Goal: Transaction & Acquisition: Purchase product/service

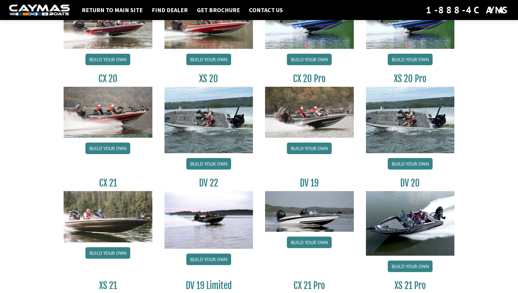
scroll to position [577, 0]
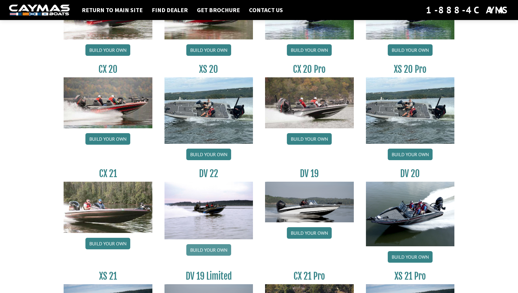
click at [210, 248] on link "Build your own" at bounding box center [208, 250] width 45 height 12
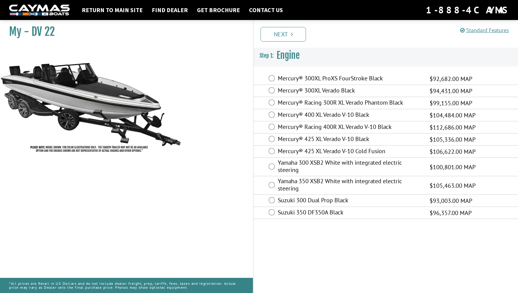
click at [291, 139] on label "Mercury® 425 XL Verado V-10 Black" at bounding box center [350, 139] width 144 height 9
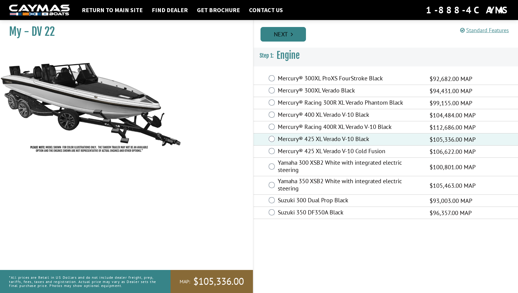
click at [285, 37] on link "Next" at bounding box center [283, 34] width 45 height 15
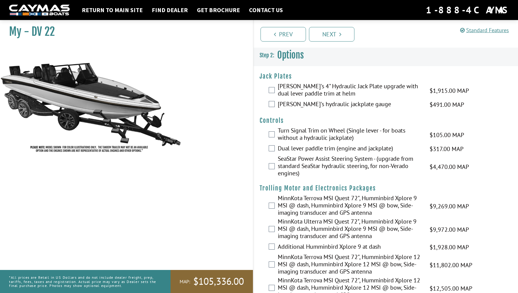
click at [289, 89] on label "[PERSON_NAME]'s 4" Hydraulic Jack Plate upgrade with dual lever paddle trim at …" at bounding box center [350, 90] width 144 height 16
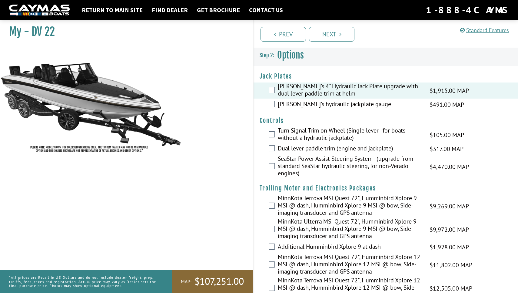
click at [288, 102] on label "[PERSON_NAME]'s hydraulic jackplate gauge" at bounding box center [350, 104] width 144 height 9
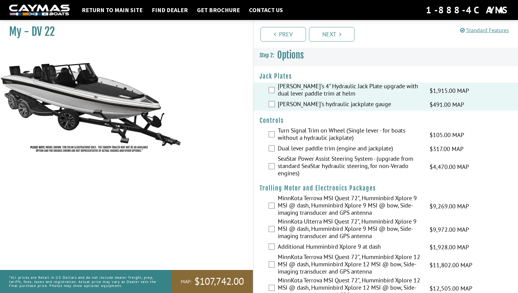
click at [293, 145] on label "Dual lever paddle trim (engine and jackplate)" at bounding box center [350, 149] width 144 height 9
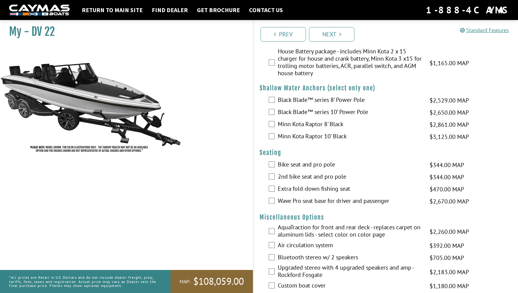
scroll to position [522, 0]
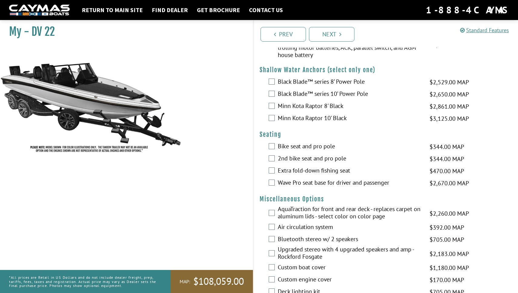
click at [300, 147] on label "Bike seat and pro pole" at bounding box center [350, 146] width 144 height 9
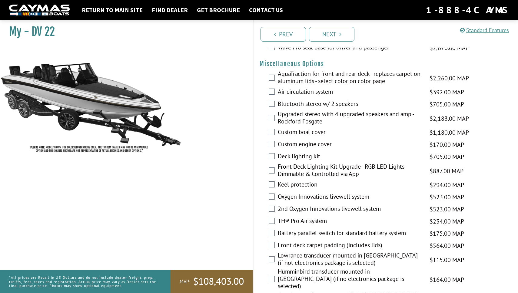
scroll to position [659, 0]
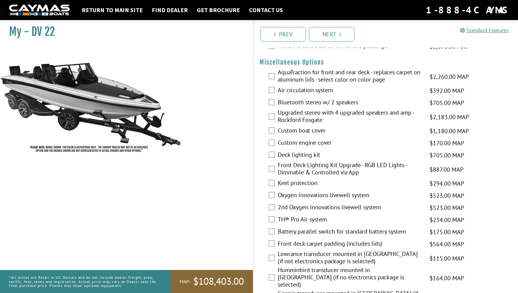
click at [299, 152] on label "Deck lighting kit" at bounding box center [350, 155] width 144 height 9
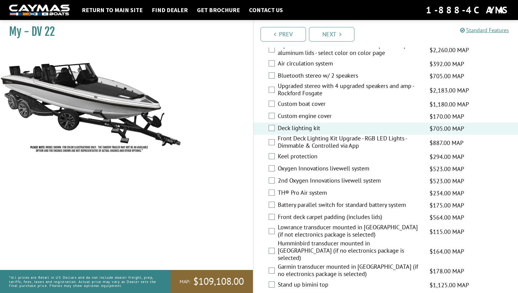
scroll to position [691, 0]
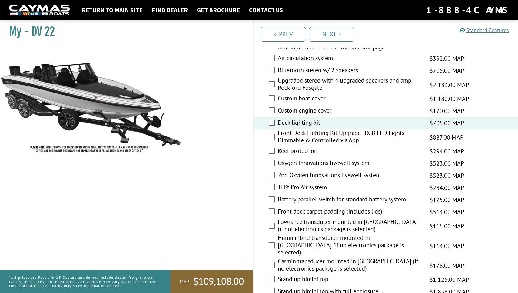
click at [299, 152] on label "Keel protection" at bounding box center [350, 151] width 144 height 9
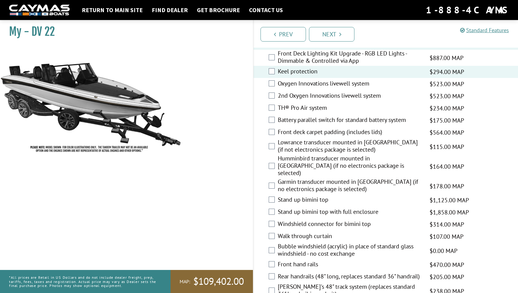
scroll to position [771, 0]
click at [342, 135] on label "Front deck carpet padding (includes lids)" at bounding box center [350, 132] width 144 height 9
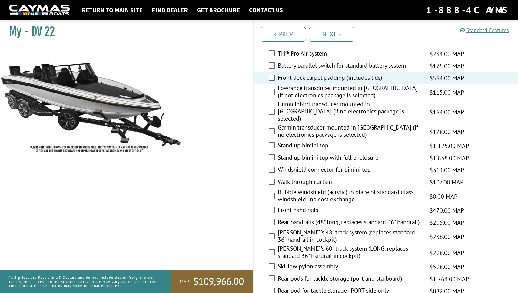
scroll to position [826, 0]
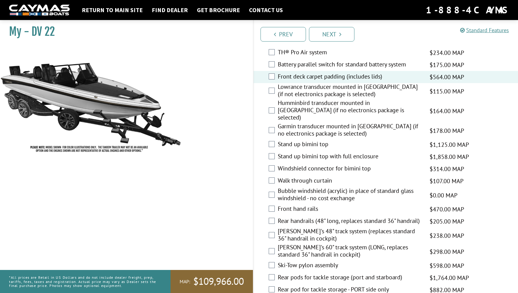
click at [327, 152] on label "Stand up bimini top with full enclosure" at bounding box center [350, 156] width 144 height 9
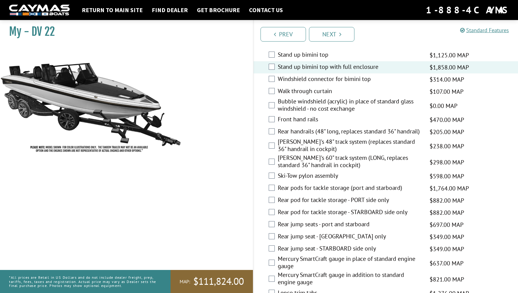
scroll to position [915, 0]
click at [312, 154] on label "[PERSON_NAME]'s 60" track system (LONG, replaces standard 36" handrail in cockp…" at bounding box center [350, 162] width 144 height 16
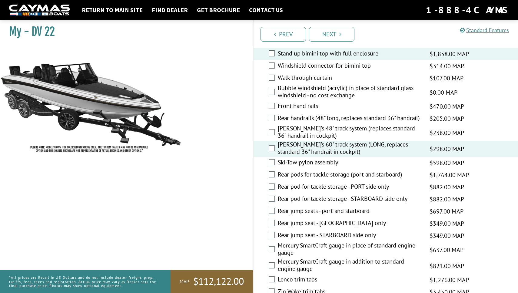
scroll to position [932, 0]
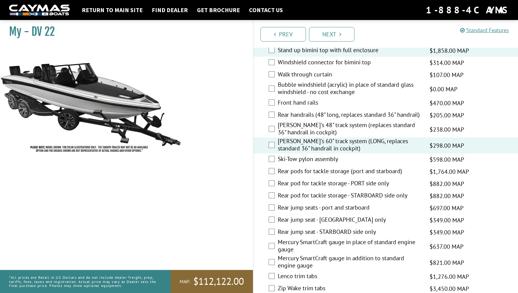
click at [312, 155] on label "Ski-Tow pylon assembly" at bounding box center [350, 159] width 144 height 9
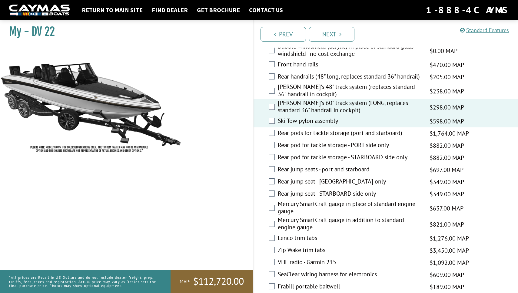
scroll to position [970, 0]
click at [310, 141] on label "Rear pod for tackle storage - PORT side only" at bounding box center [350, 145] width 144 height 9
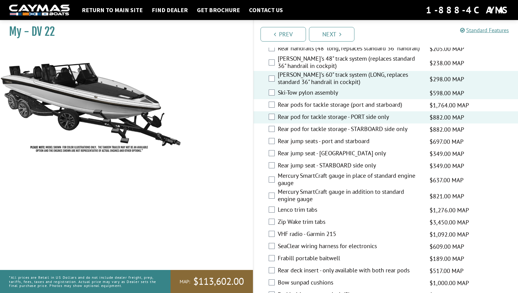
scroll to position [998, 0]
click at [305, 101] on label "Rear pods for tackle storage (port and starboard)" at bounding box center [350, 105] width 144 height 9
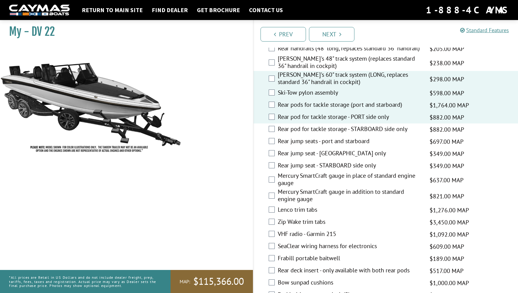
click at [291, 113] on label "Rear pod for tackle storage - PORT side only" at bounding box center [350, 117] width 144 height 9
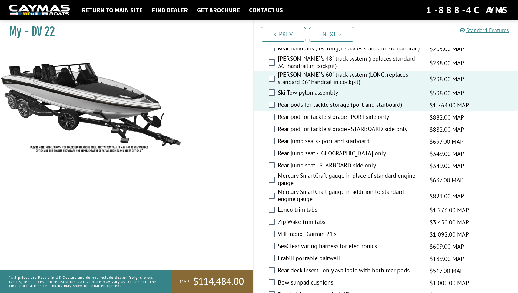
click at [288, 113] on label "Rear pod for tackle storage - PORT side only" at bounding box center [350, 117] width 144 height 9
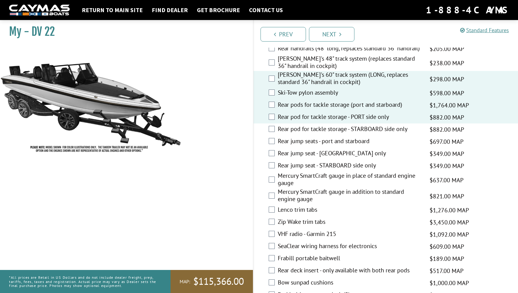
click at [288, 113] on label "Rear pod for tackle storage - PORT side only" at bounding box center [350, 117] width 144 height 9
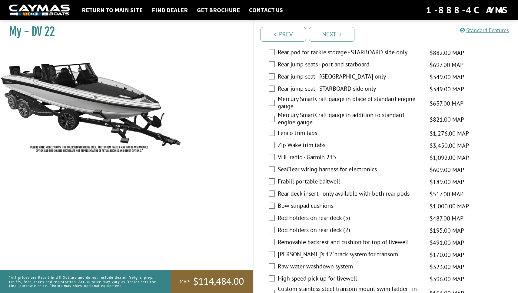
scroll to position [1075, 0]
click at [283, 97] on label "Mercury SmartCraft gauge in place of standard engine gauge" at bounding box center [350, 103] width 144 height 16
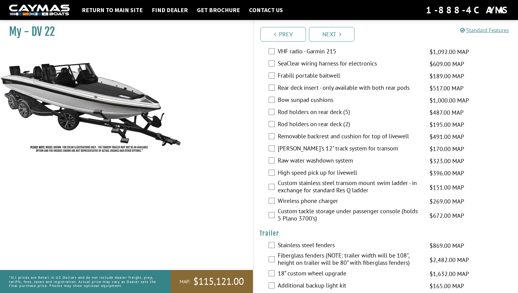
scroll to position [1182, 0]
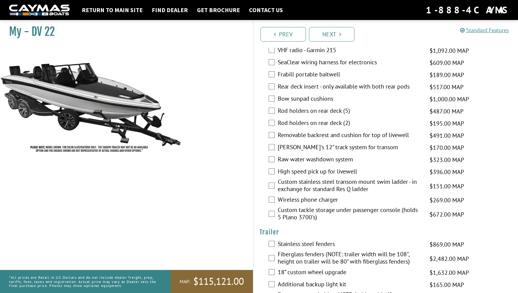
click at [287, 107] on label "Rod holders on rear deck (5)" at bounding box center [350, 111] width 144 height 9
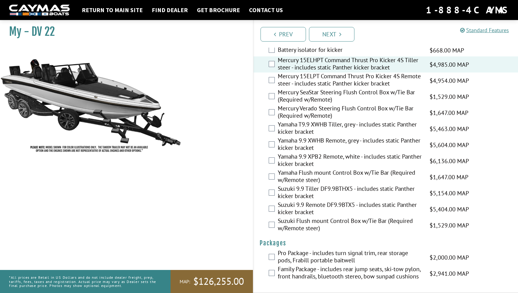
scroll to position [1485, 0]
click at [325, 37] on link "Next" at bounding box center [331, 34] width 45 height 15
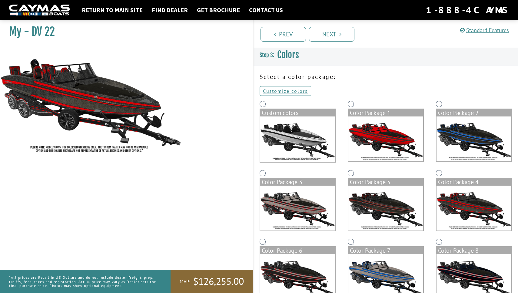
scroll to position [0, 0]
click at [292, 91] on link "Customize colors" at bounding box center [286, 91] width 52 height 10
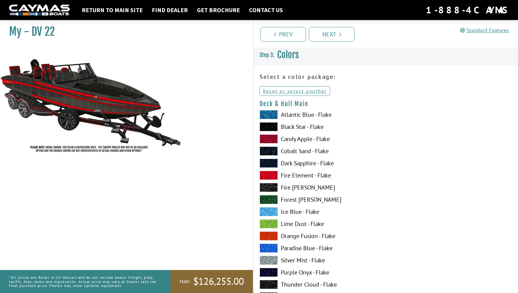
click at [301, 125] on label "Black Star - Flake" at bounding box center [320, 126] width 120 height 9
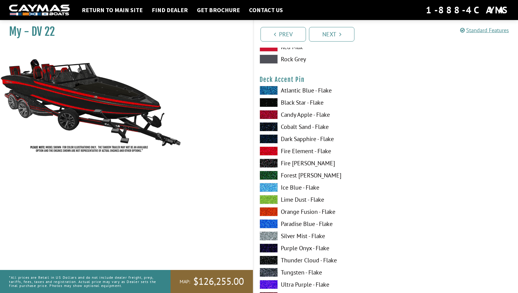
scroll to position [781, 0]
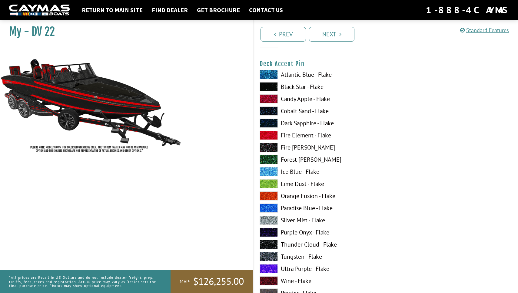
click at [308, 219] on label "Silver Mist - Flake" at bounding box center [320, 219] width 120 height 9
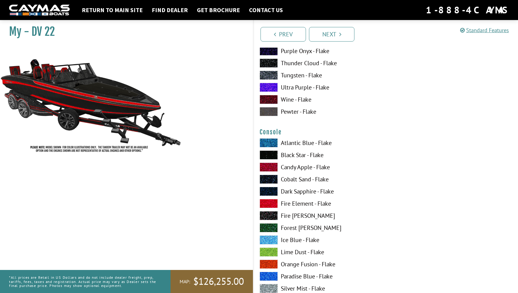
scroll to position [963, 0]
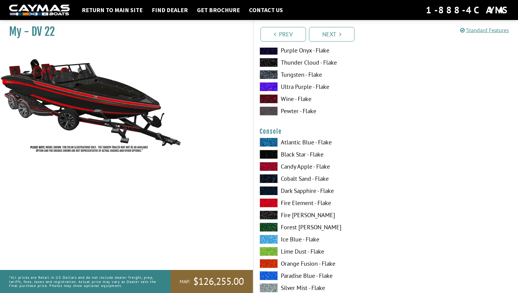
click at [291, 156] on label "Black Star - Flake" at bounding box center [320, 154] width 120 height 9
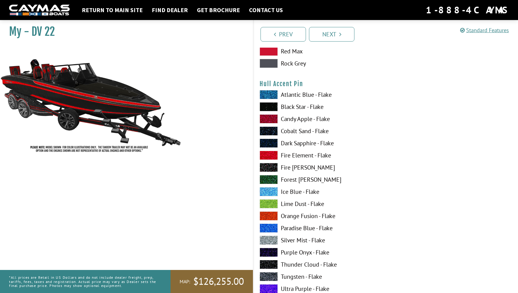
scroll to position [1916, 0]
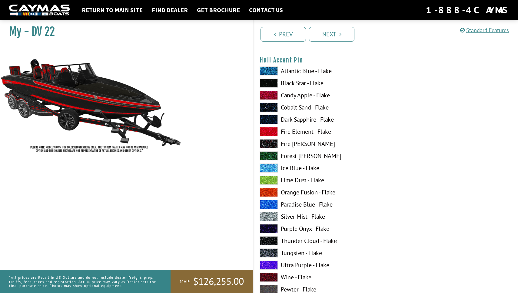
click at [298, 215] on label "Silver Mist - Flake" at bounding box center [320, 216] width 120 height 9
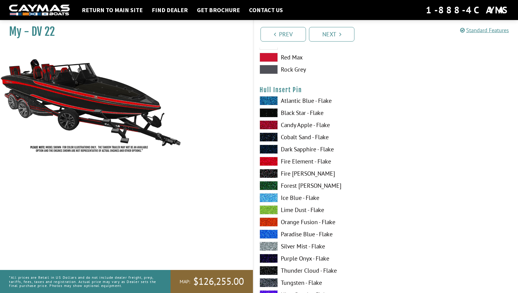
scroll to position [2507, 0]
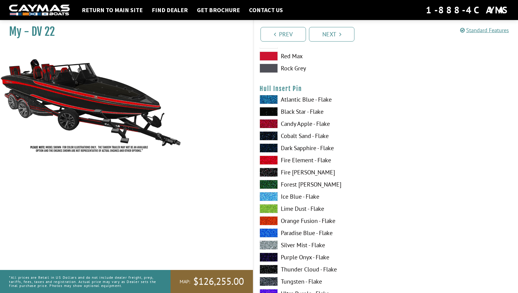
click at [301, 244] on label "Silver Mist - Flake" at bounding box center [320, 244] width 120 height 9
click at [292, 125] on label "Candy Apple - Flake" at bounding box center [320, 123] width 120 height 9
click at [298, 245] on label "Silver Mist - Flake" at bounding box center [320, 244] width 120 height 9
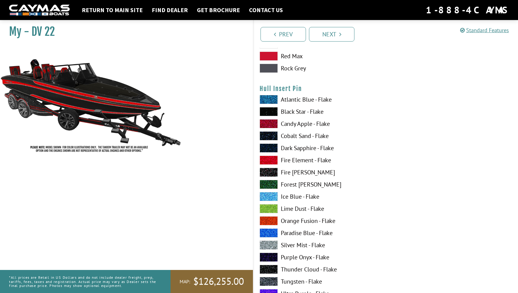
click at [296, 283] on label "Tungsten - Flake" at bounding box center [320, 281] width 120 height 9
click at [290, 235] on label "Paradise Blue - Flake" at bounding box center [320, 232] width 120 height 9
click at [290, 246] on label "Silver Mist - Flake" at bounding box center [320, 244] width 120 height 9
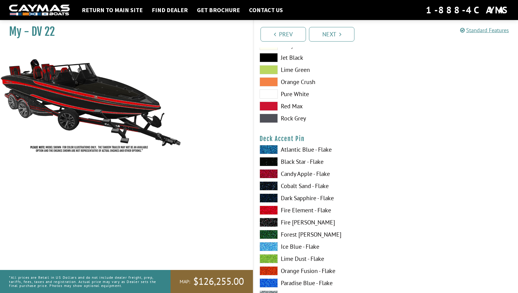
scroll to position [708, 0]
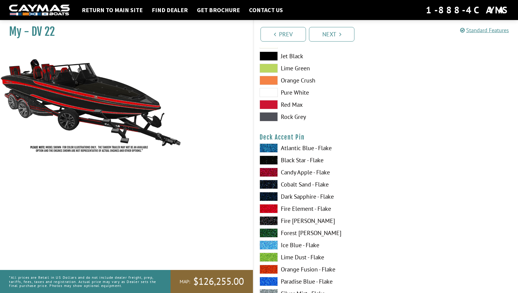
click at [297, 208] on label "Fire Element - Flake" at bounding box center [320, 208] width 120 height 9
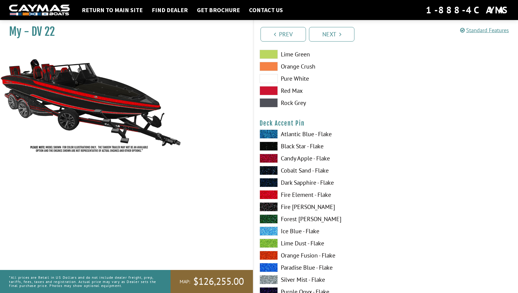
click at [301, 278] on label "Silver Mist - Flake" at bounding box center [320, 279] width 120 height 9
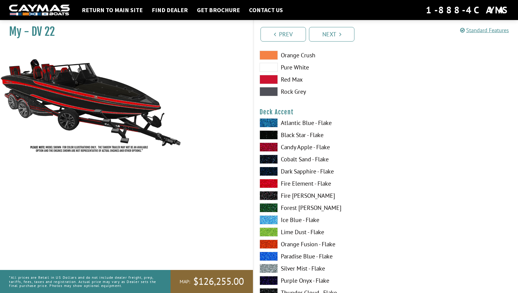
scroll to position [361, 0]
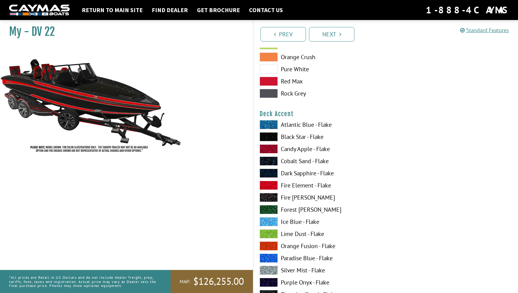
click at [300, 221] on label "Ice Blue - Flake" at bounding box center [320, 221] width 120 height 9
click at [297, 123] on label "Atlantic Blue - Flake" at bounding box center [320, 124] width 120 height 9
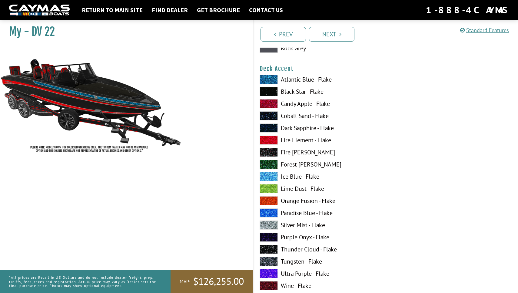
scroll to position [407, 0]
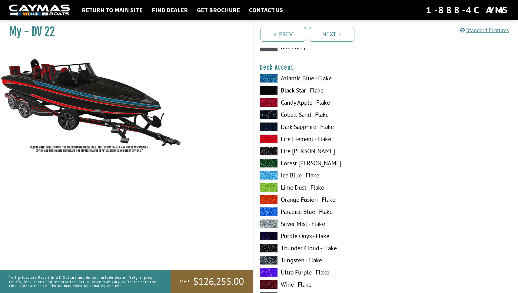
click at [296, 238] on label "Purple Onyx - Flake" at bounding box center [320, 235] width 120 height 9
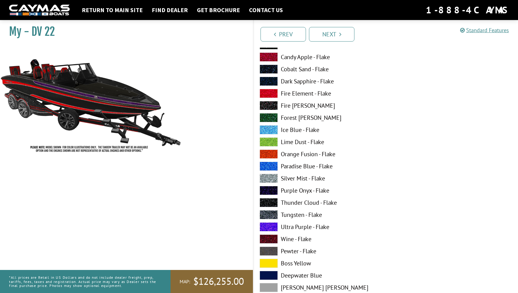
scroll to position [454, 0]
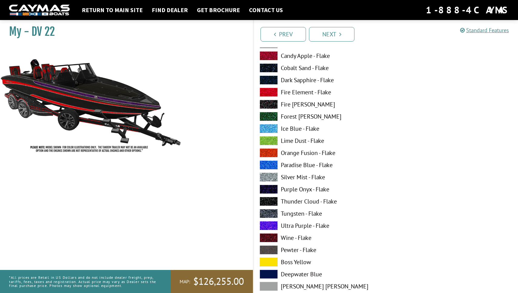
click at [296, 238] on label "Wine - Flake" at bounding box center [320, 237] width 120 height 9
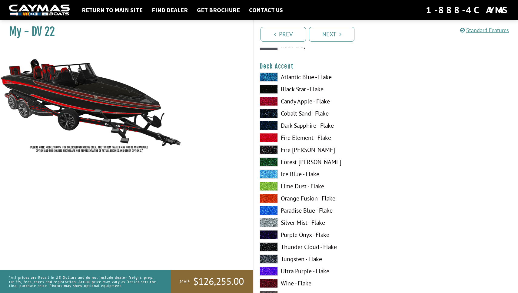
scroll to position [408, 0]
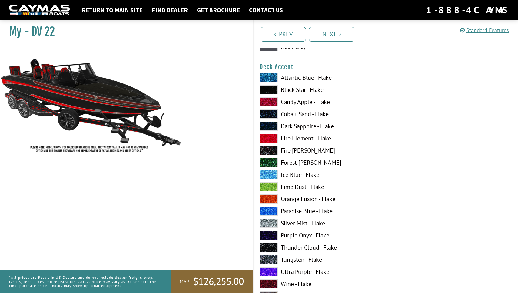
click at [289, 188] on label "Lime Dust - Flake" at bounding box center [320, 186] width 120 height 9
click at [288, 126] on label "Dark Sapphire - Flake" at bounding box center [320, 126] width 120 height 9
click at [288, 138] on label "Fire Element - Flake" at bounding box center [320, 138] width 120 height 9
click at [288, 161] on label "Forest [PERSON_NAME]" at bounding box center [320, 162] width 120 height 9
click at [288, 173] on label "Ice Blue - Flake" at bounding box center [320, 174] width 120 height 9
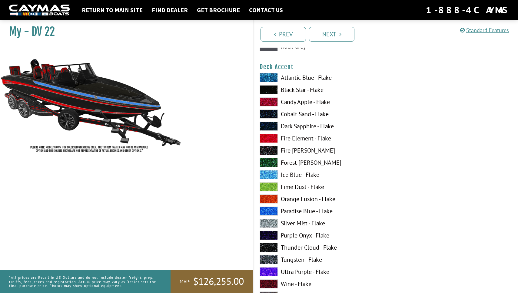
click at [291, 185] on label "Lime Dust - Flake" at bounding box center [320, 186] width 120 height 9
click at [291, 137] on label "Fire Element - Flake" at bounding box center [320, 138] width 120 height 9
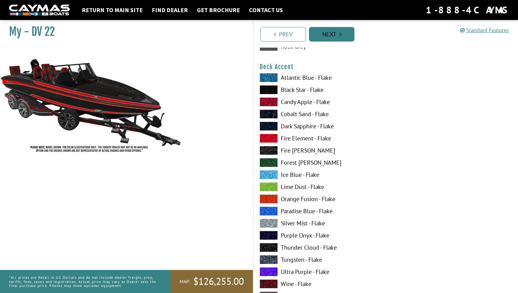
click at [327, 37] on link "Next" at bounding box center [331, 34] width 45 height 15
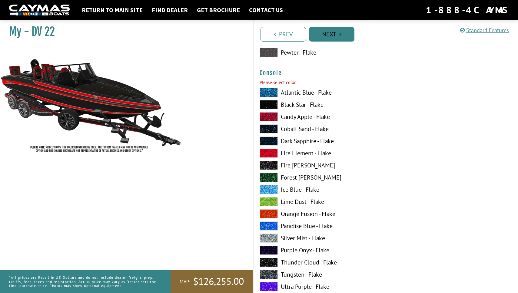
scroll to position [1040, 0]
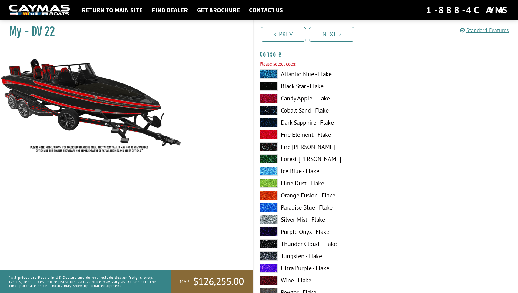
click at [301, 86] on label "Black Star - Flake" at bounding box center [320, 86] width 120 height 9
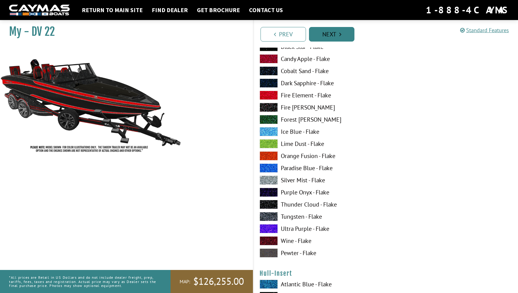
click at [324, 35] on link "Next" at bounding box center [331, 34] width 45 height 15
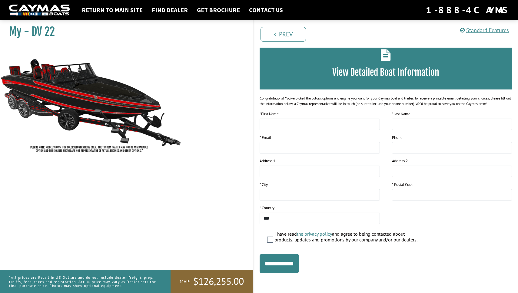
scroll to position [0, 0]
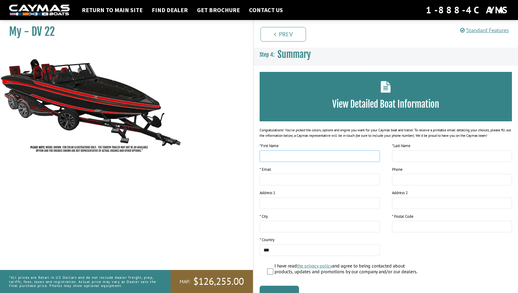
click at [320, 157] on input "text" at bounding box center [320, 156] width 120 height 12
type input "*******"
type input "**********"
type input "*******"
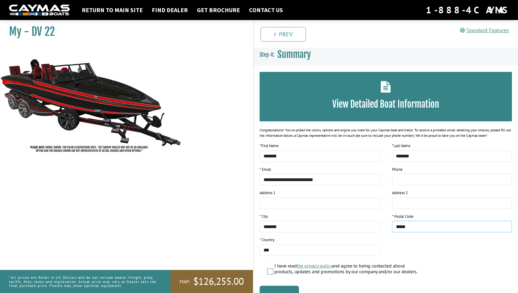
scroll to position [19, 0]
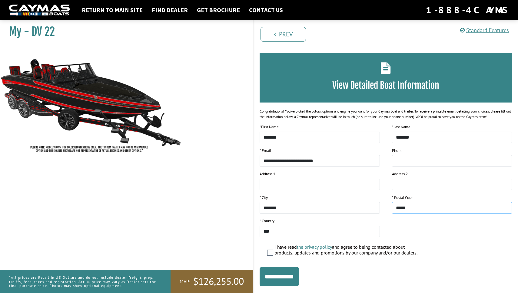
type input "*****"
click at [283, 248] on label "I have read the privacy policy and agree to being contacted about products, upd…" at bounding box center [348, 250] width 147 height 13
click at [283, 275] on input "**********" at bounding box center [279, 276] width 39 height 19
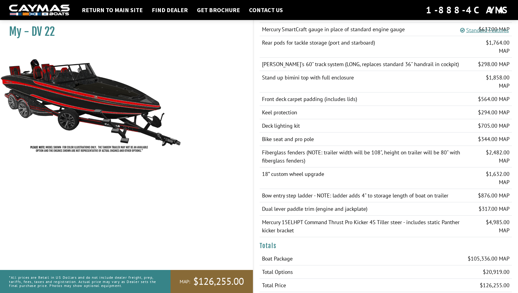
scroll to position [467, 0]
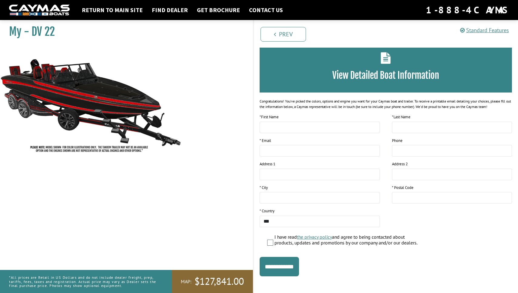
scroll to position [30, 0]
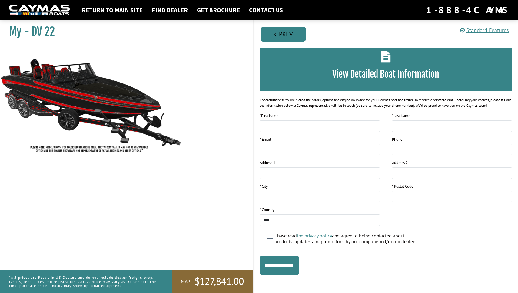
click at [287, 38] on link "Prev" at bounding box center [283, 34] width 45 height 15
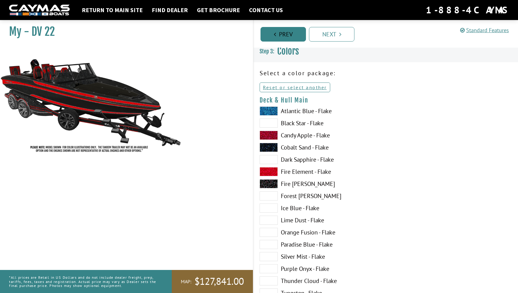
scroll to position [0, 0]
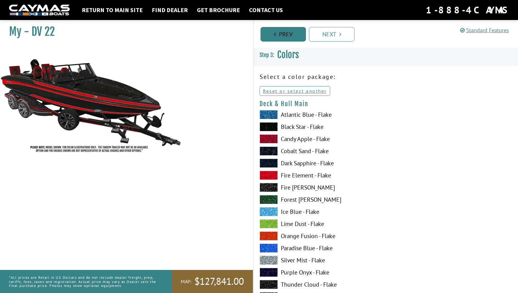
click at [286, 36] on link "Prev" at bounding box center [283, 34] width 45 height 15
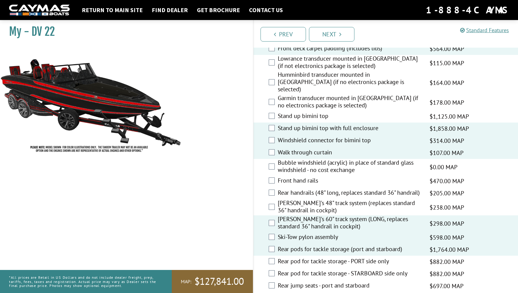
scroll to position [822, 0]
